Goal: Find specific page/section: Find specific page/section

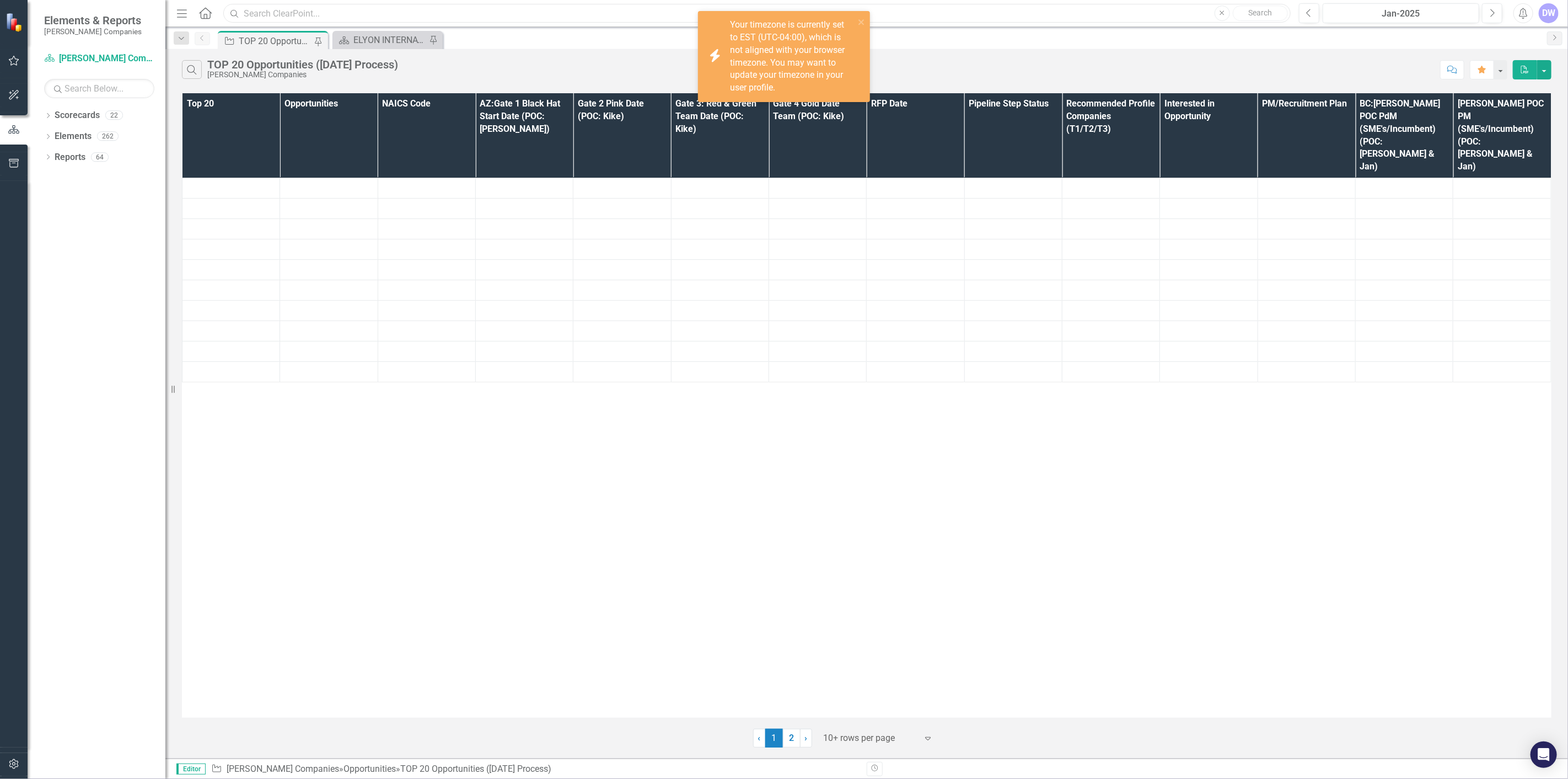
click at [531, 14] on input "text" at bounding box center [757, 13] width 1068 height 19
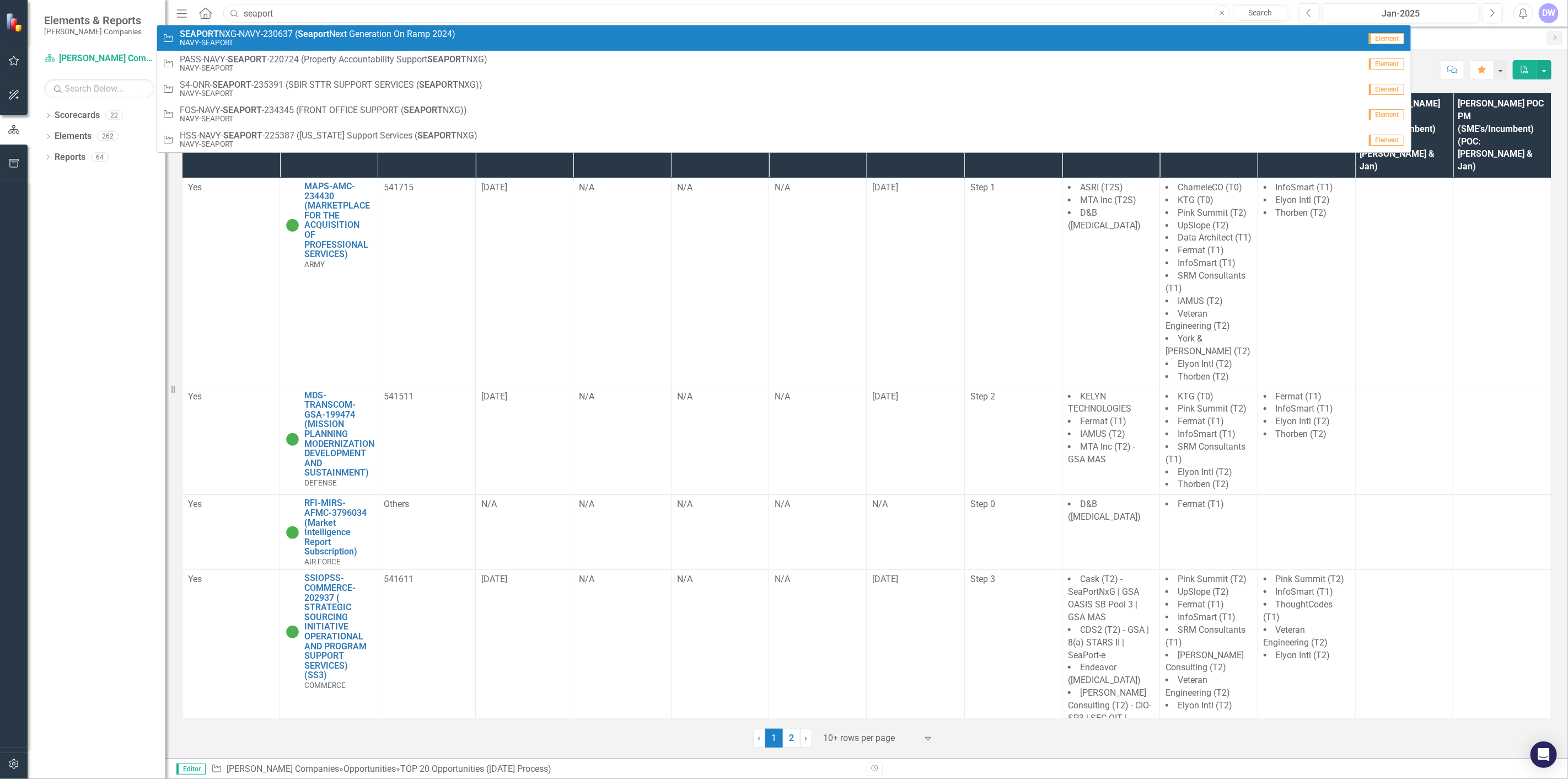
type input "seaport"
click at [414, 41] on small "NAVY-SEAPORT" at bounding box center [317, 43] width 276 height 9
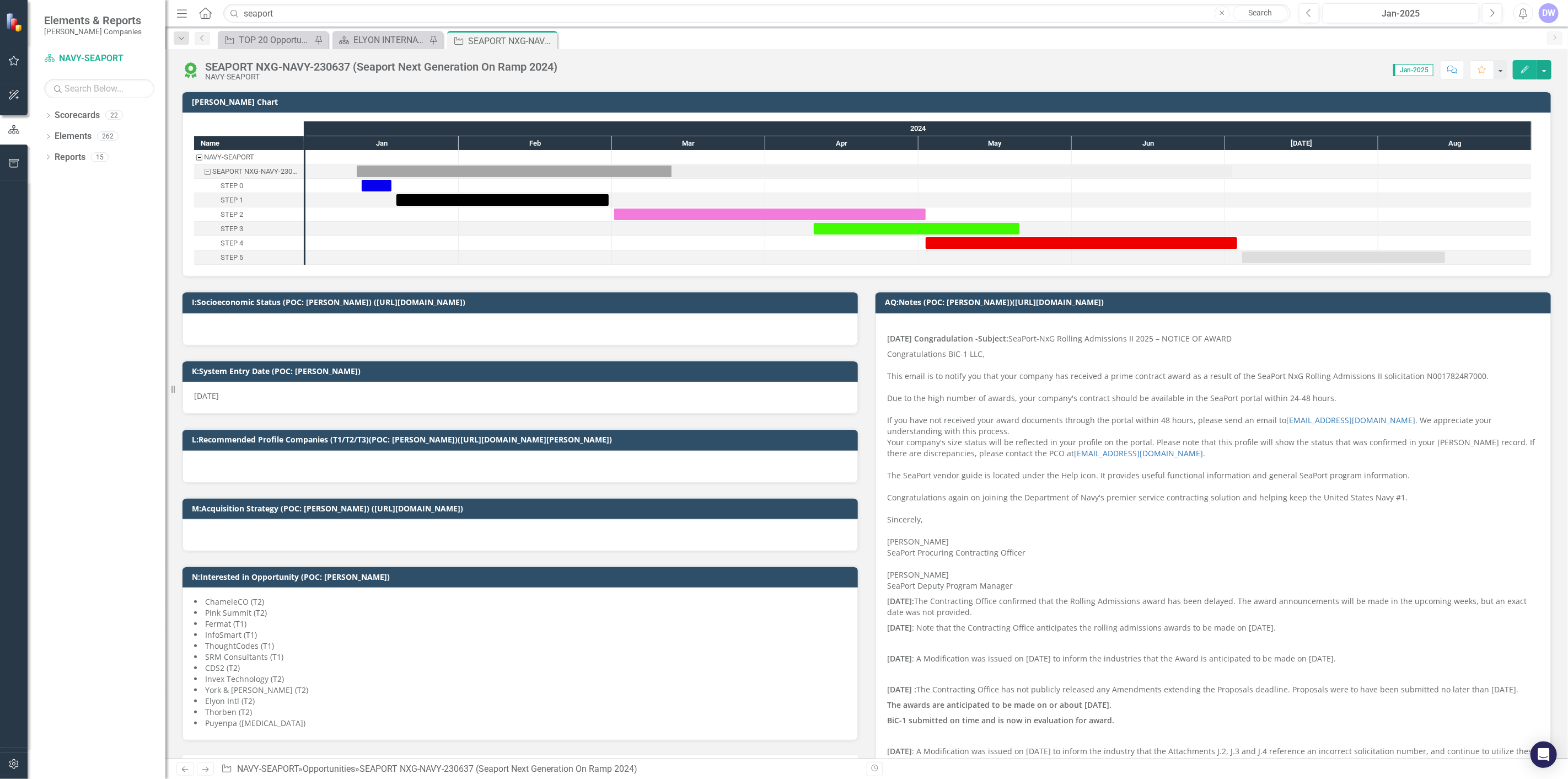
checkbox input "true"
